Goal: Transaction & Acquisition: Purchase product/service

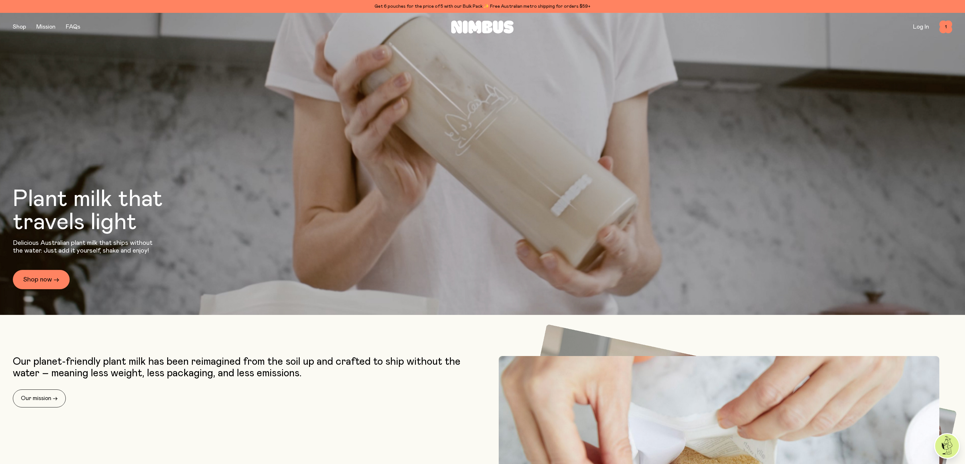
click at [54, 269] on div "Plant milk that travels light Delicious Australian plant milk that ships withou…" at bounding box center [105, 237] width 185 height 101
click at [55, 276] on link "Shop now →" at bounding box center [41, 279] width 57 height 19
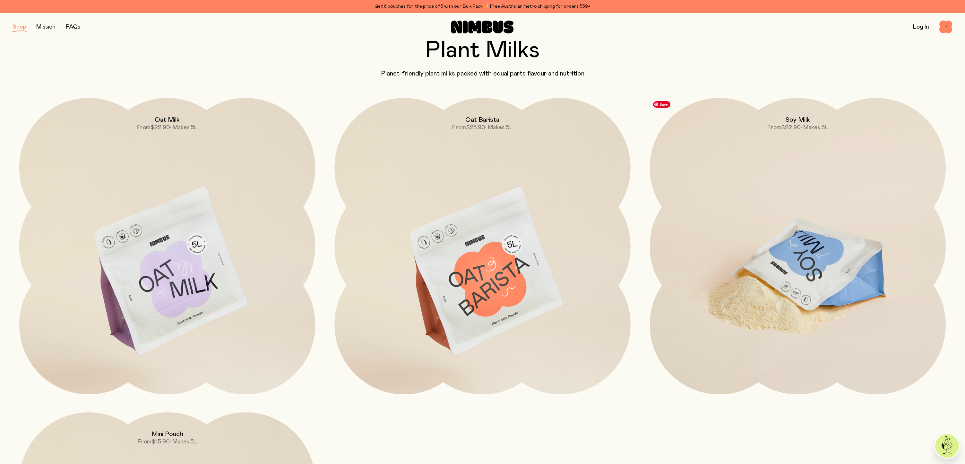
scroll to position [70, 0]
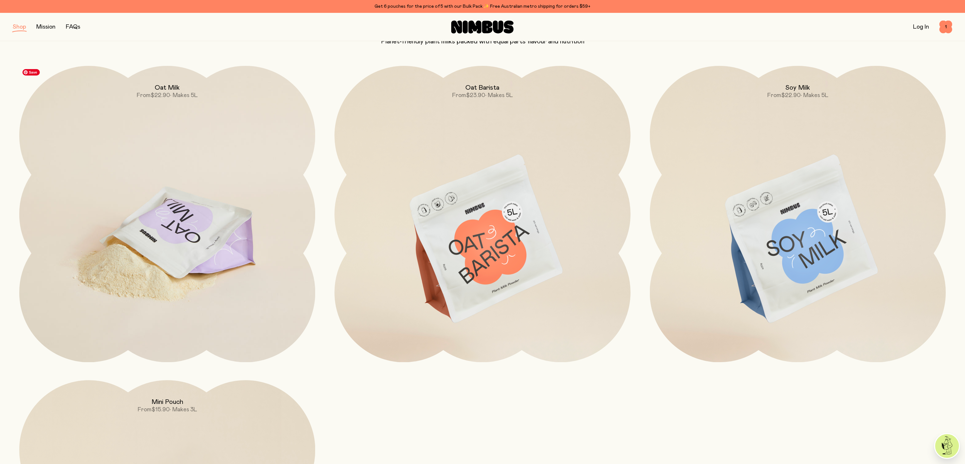
click at [230, 186] on img at bounding box center [167, 240] width 296 height 348
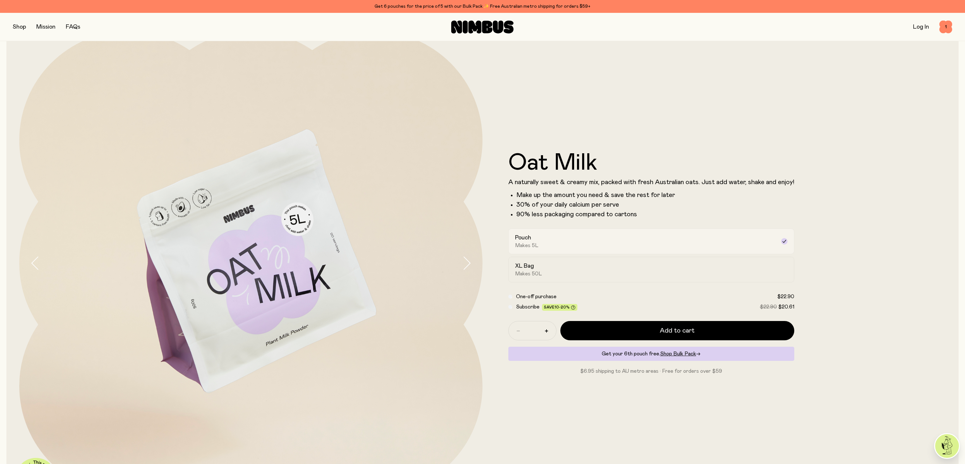
scroll to position [38, 0]
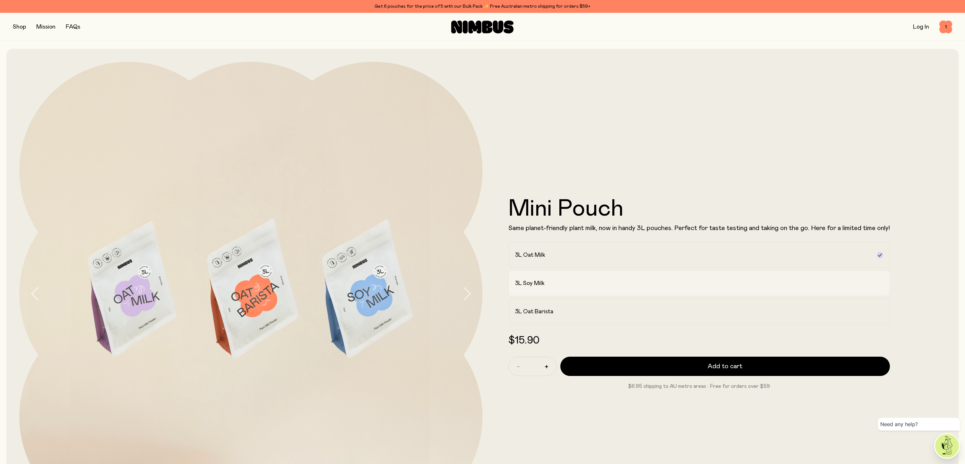
click at [589, 275] on label "3L Soy Milk" at bounding box center [699, 283] width 382 height 26
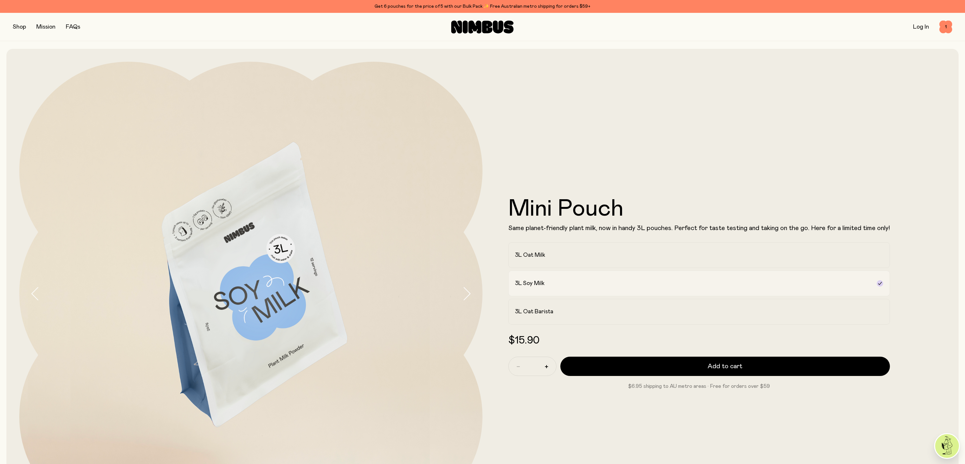
click at [592, 283] on div "3L Soy Milk" at bounding box center [693, 283] width 357 height 8
click at [604, 259] on label "3L Oat Milk" at bounding box center [699, 255] width 382 height 26
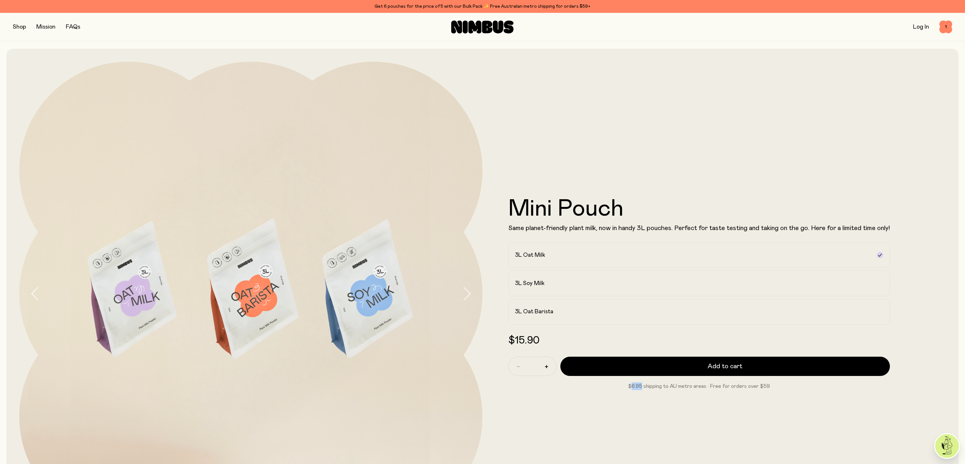
drag, startPoint x: 641, startPoint y: 387, endPoint x: 630, endPoint y: 386, distance: 10.9
click at [630, 386] on p "$6.95 shipping to AU metro areas · Free for orders over $59" at bounding box center [699, 386] width 382 height 8
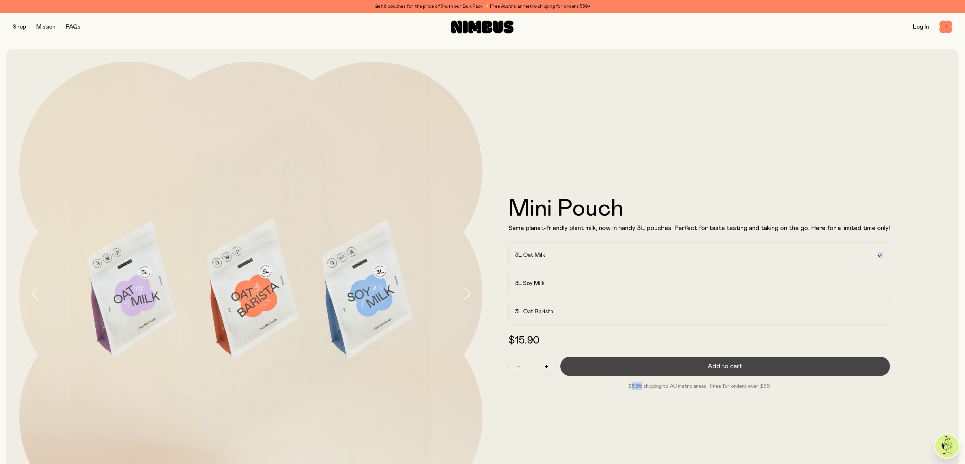
click at [688, 363] on button "Add to cart" at bounding box center [725, 365] width 330 height 19
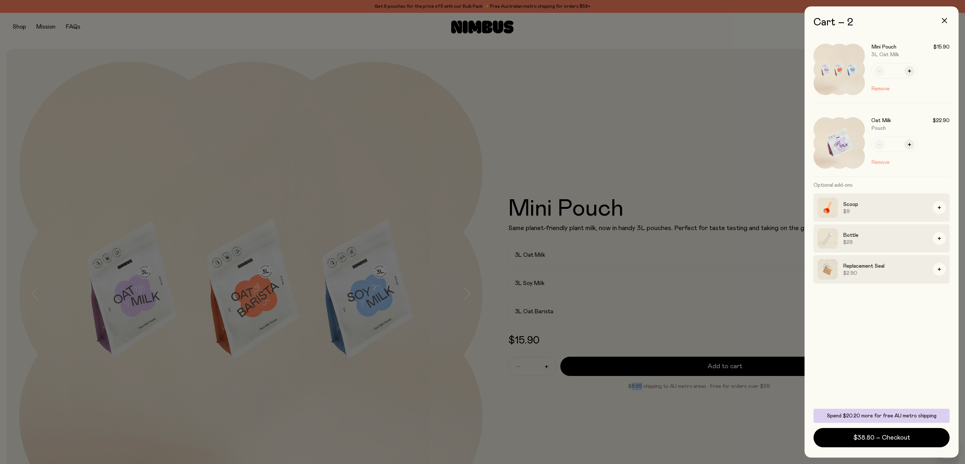
click at [879, 159] on button "Remove" at bounding box center [880, 162] width 18 height 8
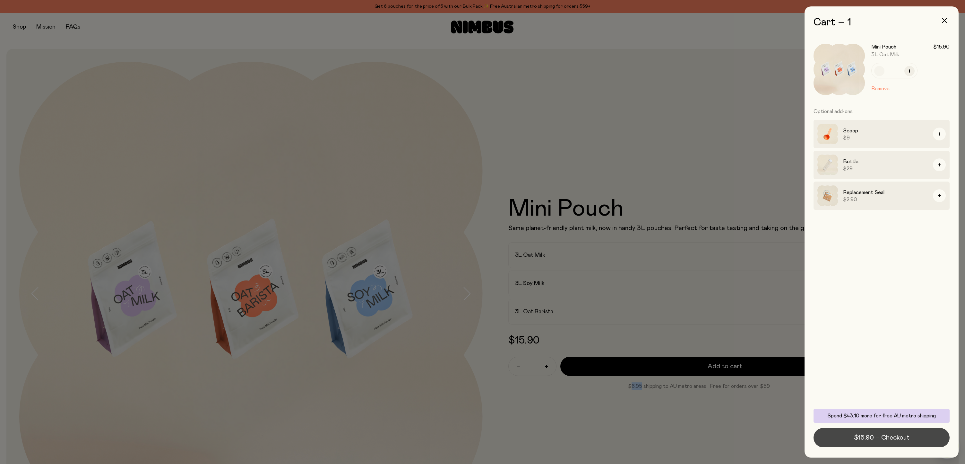
click at [881, 439] on span "$15.90 – Checkout" at bounding box center [882, 437] width 56 height 9
